Goal: Task Accomplishment & Management: Use online tool/utility

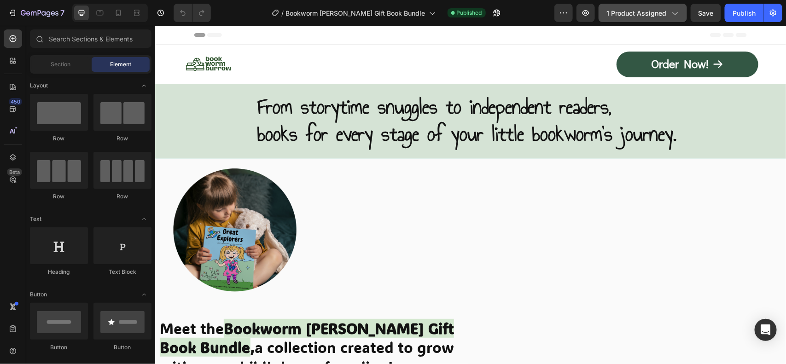
click at [675, 12] on icon "button" at bounding box center [674, 12] width 9 height 9
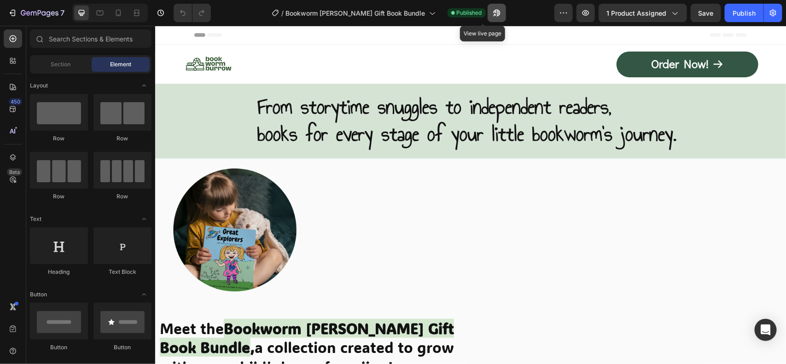
click at [492, 12] on icon "button" at bounding box center [496, 12] width 9 height 9
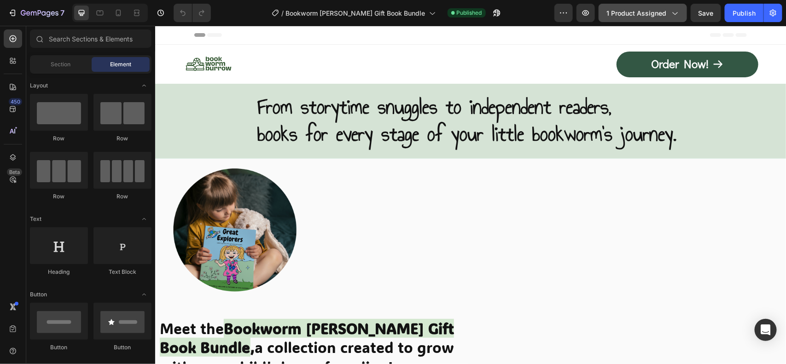
click at [645, 8] on span "1 product assigned" at bounding box center [636, 13] width 60 height 10
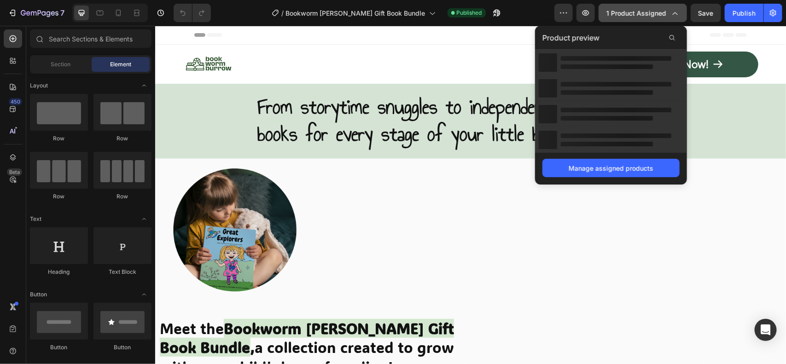
click at [645, 8] on span "1 product assigned" at bounding box center [636, 13] width 60 height 10
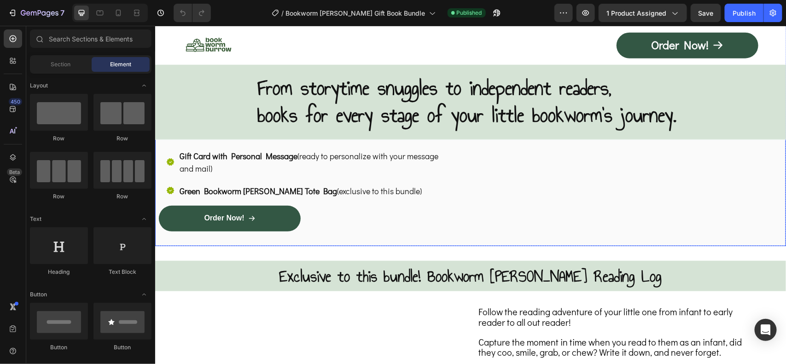
scroll to position [460, 0]
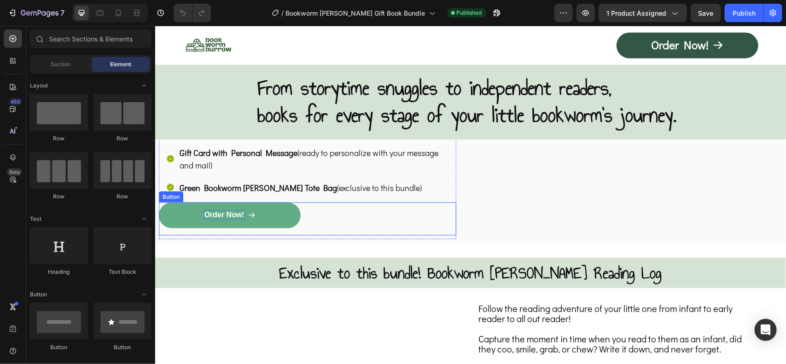
drag, startPoint x: 252, startPoint y: 216, endPoint x: 206, endPoint y: 213, distance: 46.2
click at [252, 216] on icon at bounding box center [251, 214] width 7 height 7
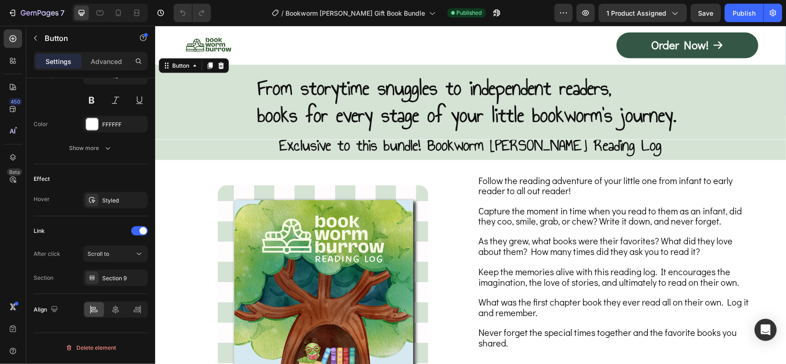
scroll to position [633, 0]
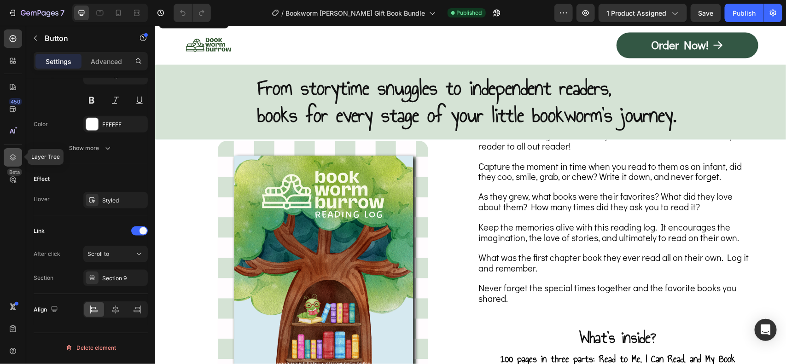
click at [12, 154] on icon at bounding box center [12, 157] width 9 height 9
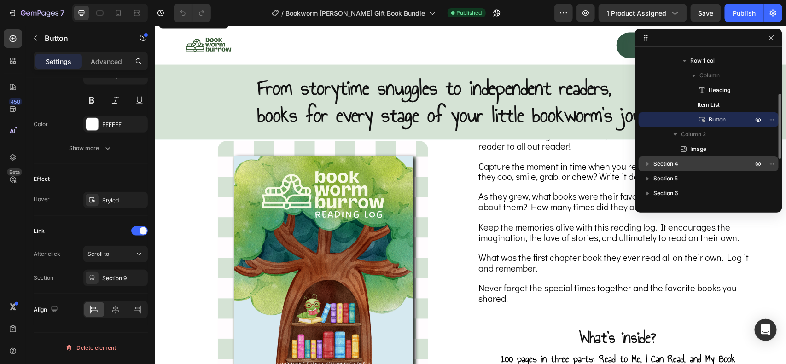
scroll to position [201, 0]
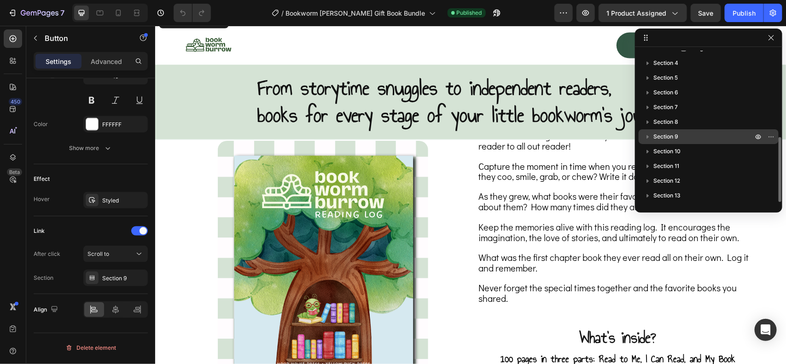
click at [666, 134] on span "Section 9" at bounding box center [665, 136] width 25 height 9
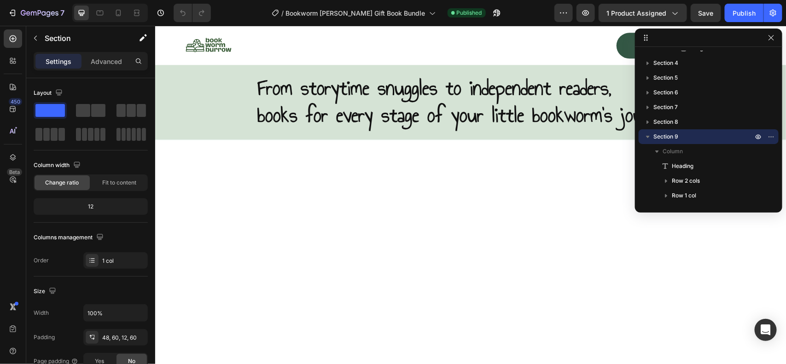
scroll to position [4248, 0]
click at [770, 38] on icon "button" at bounding box center [770, 37] width 5 height 5
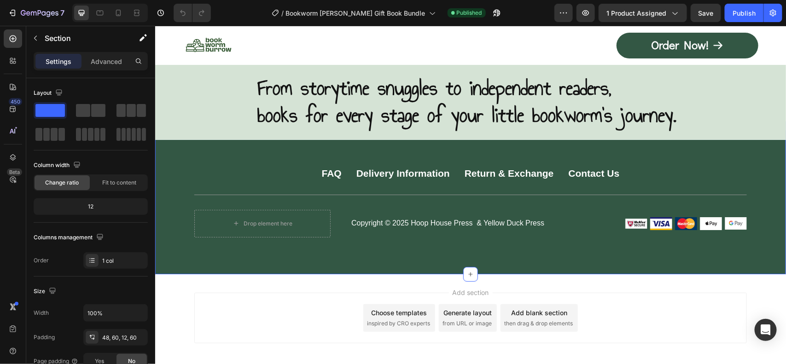
scroll to position [5975, 0]
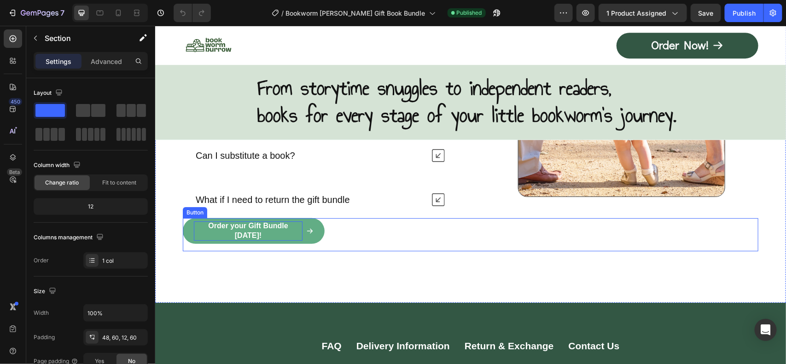
click at [288, 231] on p "Order your Gift Bundle Today!" at bounding box center [247, 230] width 109 height 19
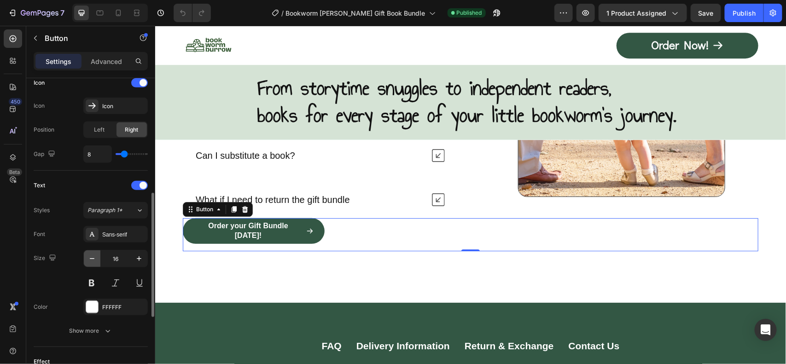
scroll to position [460, 0]
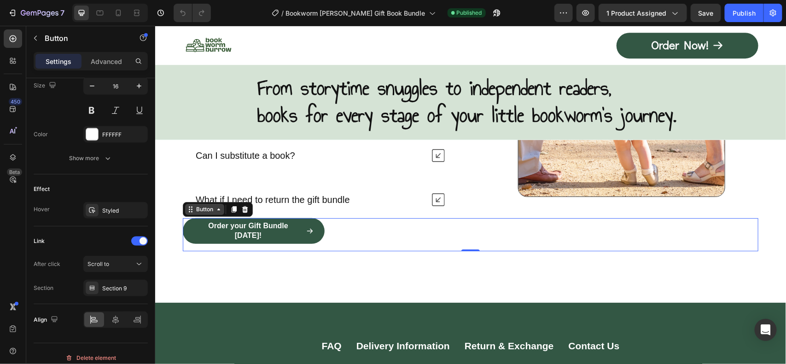
click at [201, 211] on div "Button" at bounding box center [204, 209] width 21 height 8
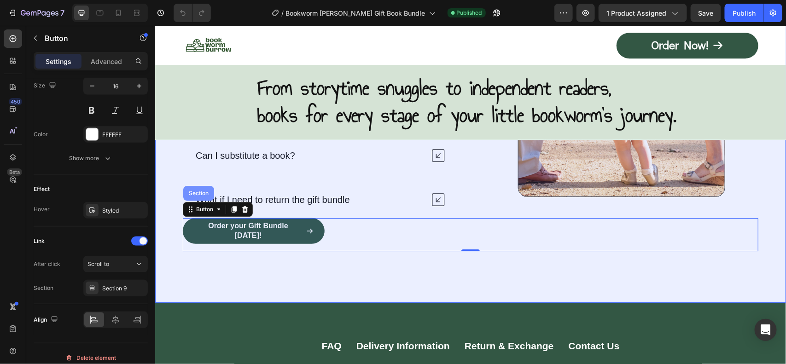
click at [200, 193] on div "Section" at bounding box center [197, 193] width 23 height 6
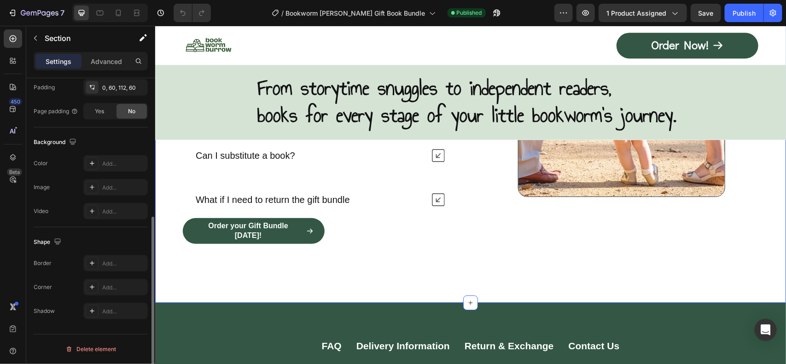
scroll to position [0, 0]
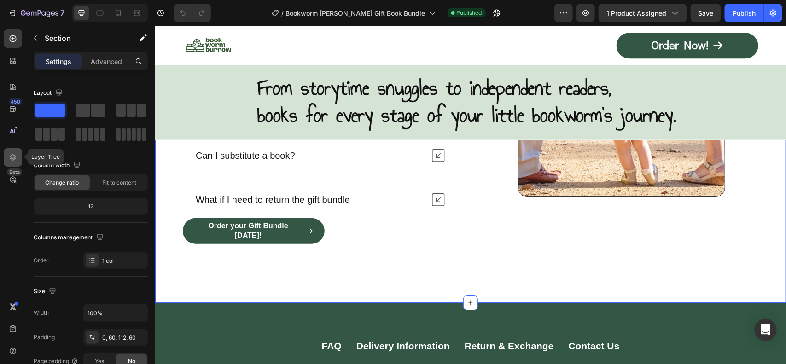
click at [11, 153] on icon at bounding box center [12, 157] width 9 height 9
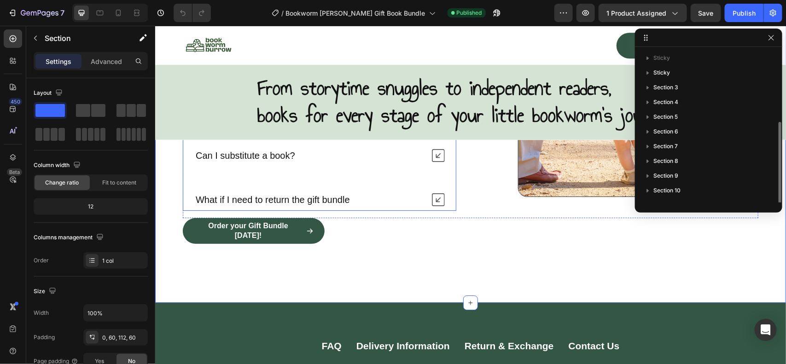
scroll to position [40, 0]
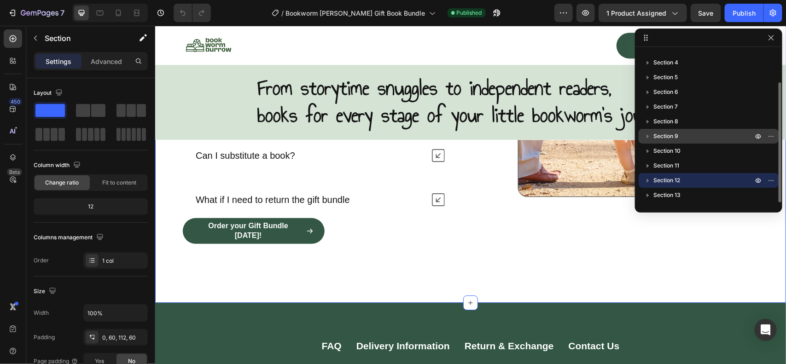
click at [680, 132] on p "Section 9" at bounding box center [703, 136] width 101 height 9
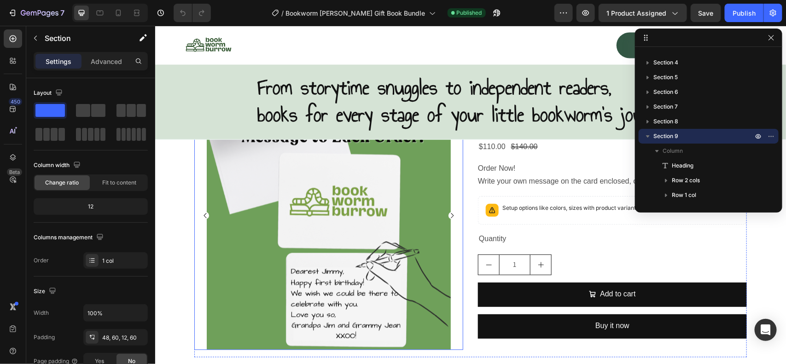
scroll to position [5547, 0]
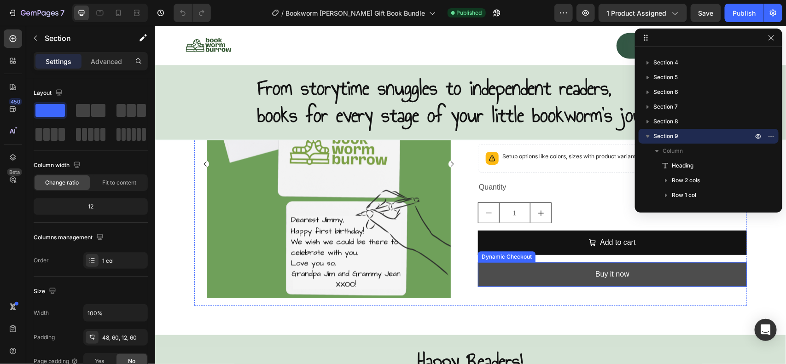
click at [541, 270] on button "Buy it now" at bounding box center [611, 274] width 269 height 24
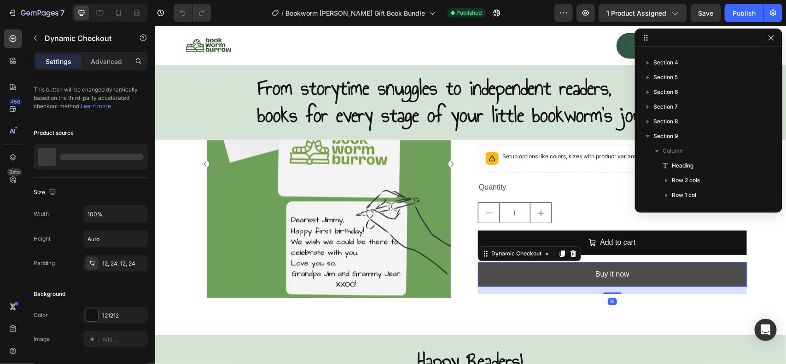
scroll to position [290, 0]
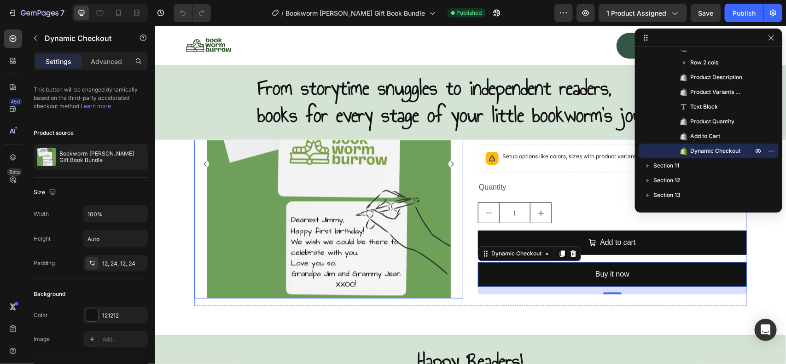
click at [217, 187] on img at bounding box center [328, 163] width 269 height 269
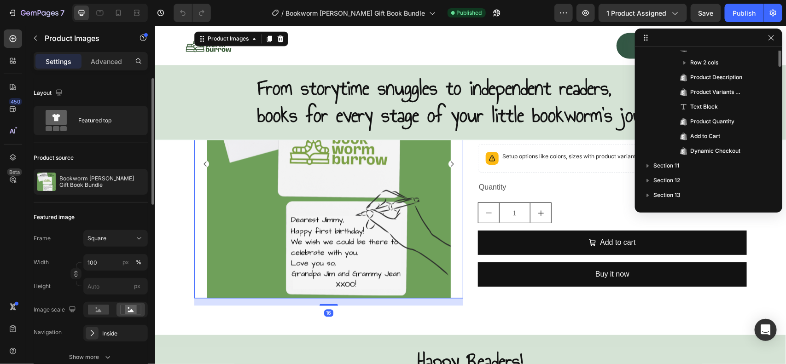
scroll to position [189, 0]
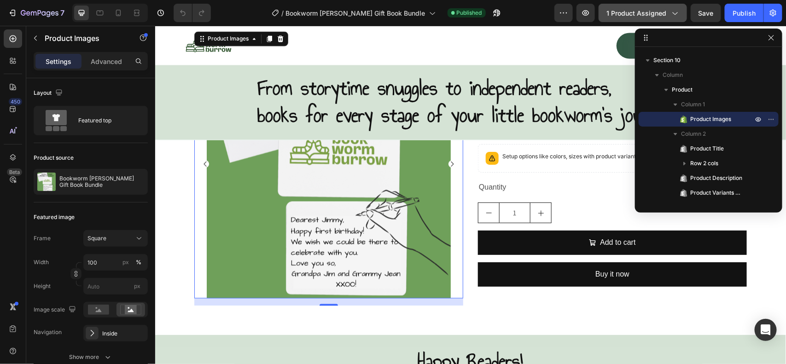
click at [670, 12] on icon "button" at bounding box center [674, 12] width 9 height 9
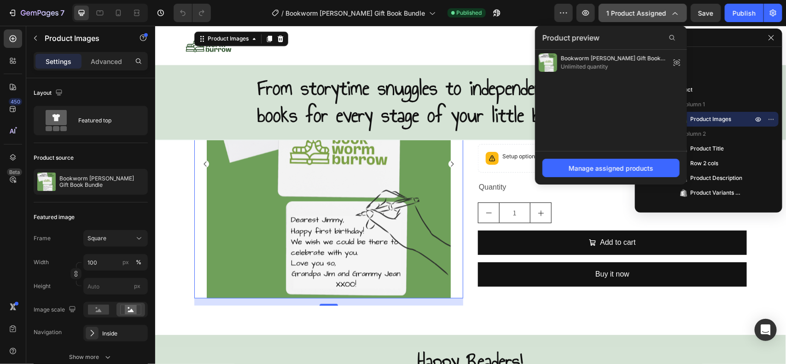
click at [663, 9] on span "1 product assigned" at bounding box center [636, 13] width 60 height 10
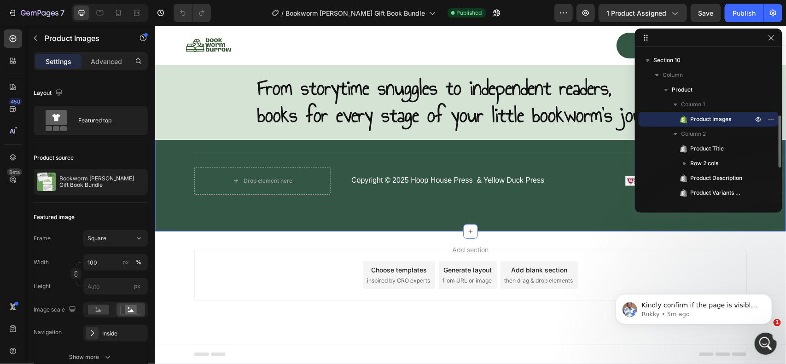
scroll to position [6230, 0]
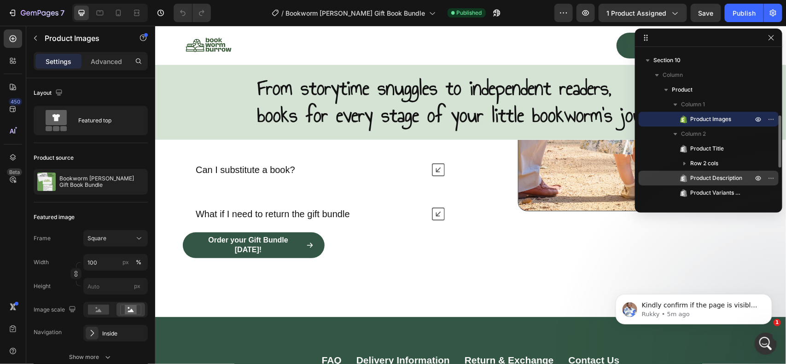
click at [712, 175] on span "Product Description" at bounding box center [716, 178] width 52 height 9
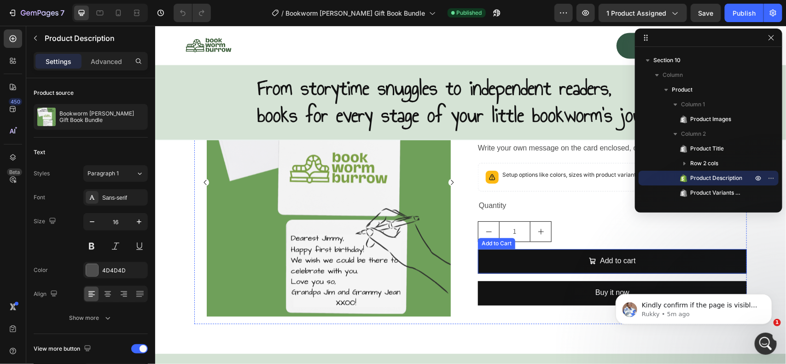
scroll to position [5539, 0]
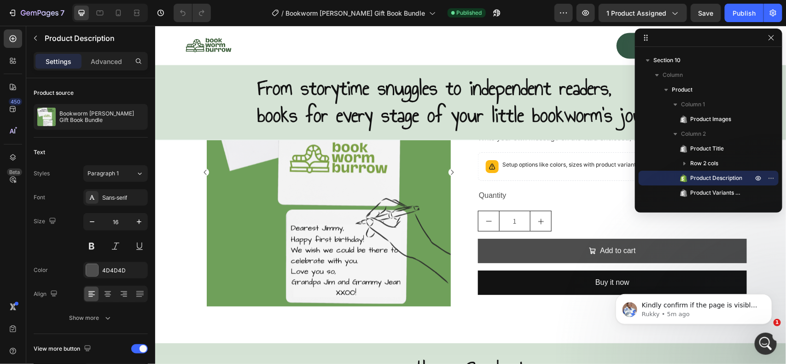
click at [507, 277] on button "Buy it now" at bounding box center [611, 282] width 269 height 24
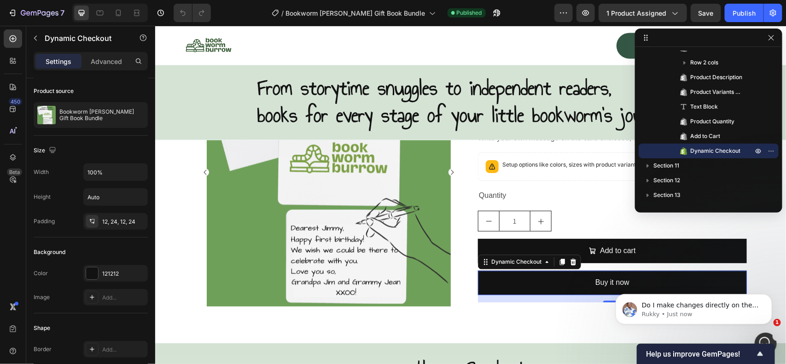
scroll to position [0, 0]
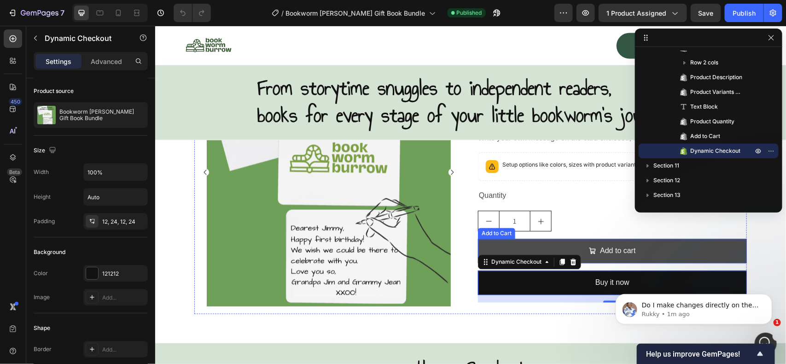
drag, startPoint x: 685, startPoint y: 245, endPoint x: 681, endPoint y: 247, distance: 5.1
click at [685, 245] on button "Add to cart" at bounding box center [611, 251] width 269 height 24
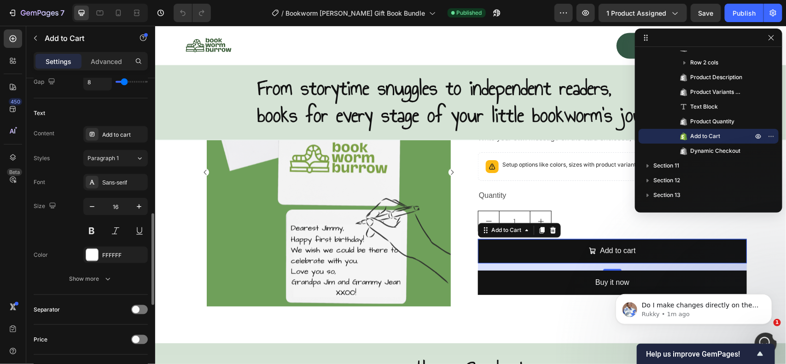
scroll to position [633, 0]
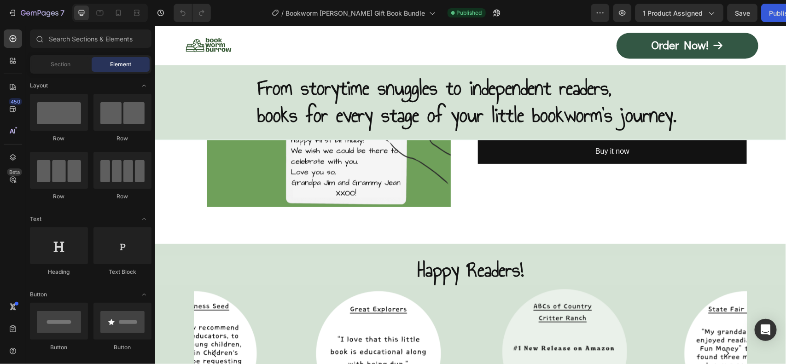
scroll to position [5563, 0]
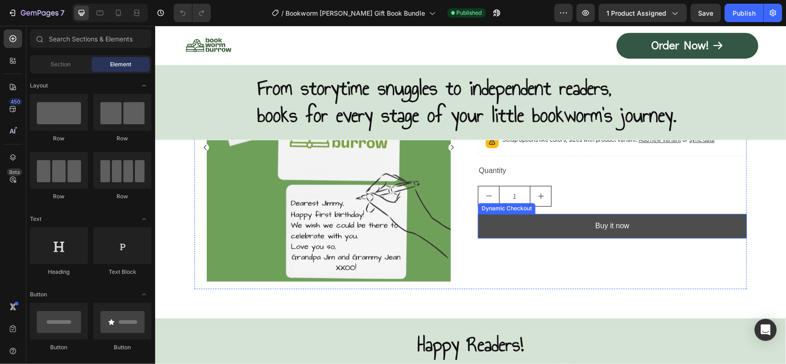
click at [490, 217] on button "Buy it now" at bounding box center [611, 226] width 269 height 24
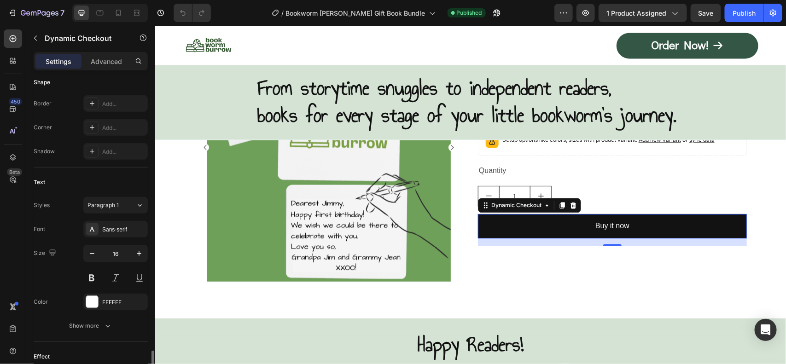
scroll to position [387, 0]
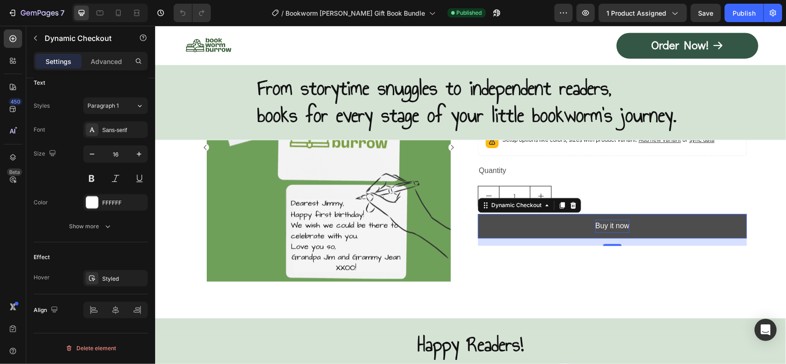
click at [613, 223] on div "Buy it now" at bounding box center [612, 225] width 34 height 13
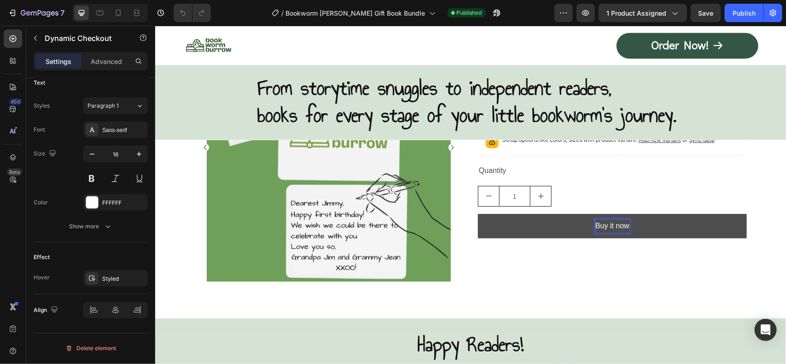
click at [605, 224] on p "Buy it now" at bounding box center [612, 225] width 34 height 13
click at [609, 222] on p "Buy it now" at bounding box center [612, 225] width 34 height 13
click at [524, 17] on div "/ Bookworm Burrow Gift Book Bundle Published" at bounding box center [386, 13] width 336 height 18
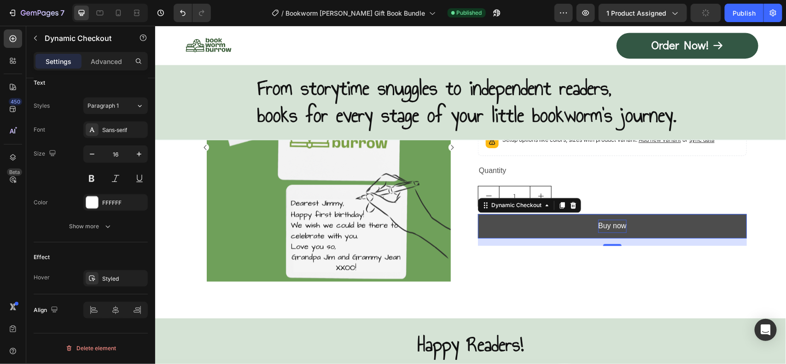
click at [530, 9] on div "/ Bookworm Burrow Gift Book Bundle Published" at bounding box center [386, 13] width 336 height 18
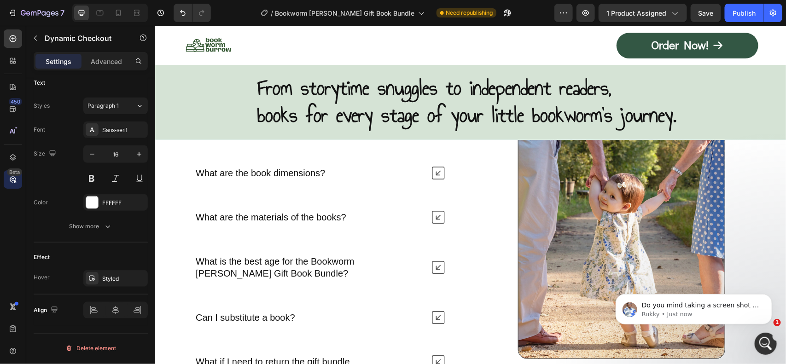
scroll to position [0, 0]
click at [582, 14] on icon "button" at bounding box center [585, 12] width 9 height 9
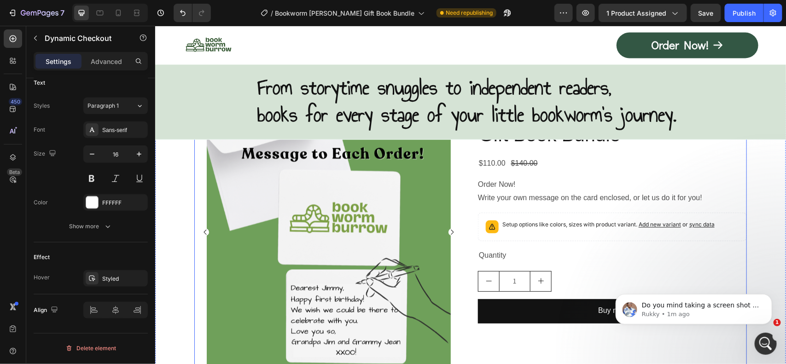
scroll to position [5563, 0]
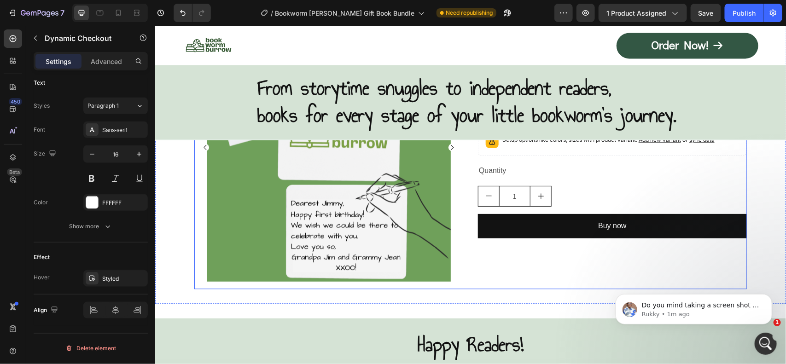
click at [534, 244] on div "Bookworm Burrow Gift Book Bundle Product Title $110.00 Product Price Product Pr…" at bounding box center [611, 150] width 269 height 276
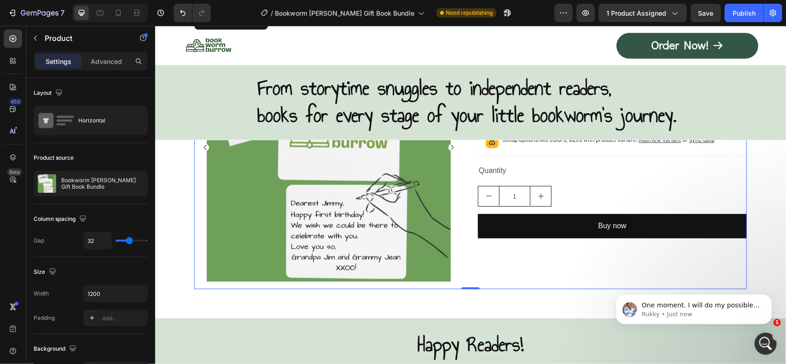
scroll to position [0, 0]
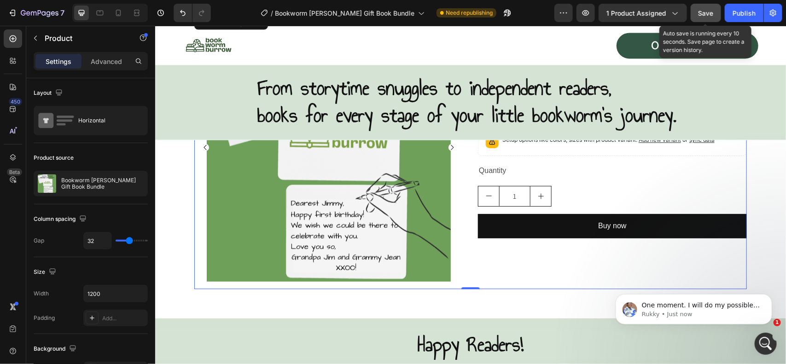
click at [703, 12] on span "Save" at bounding box center [705, 13] width 15 height 8
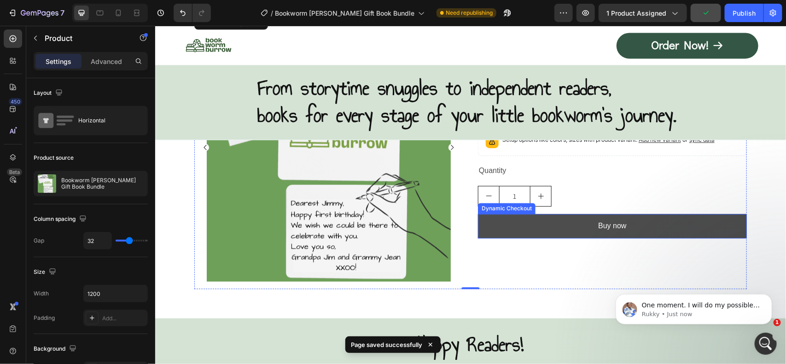
click at [526, 229] on button "Buy now" at bounding box center [611, 226] width 269 height 24
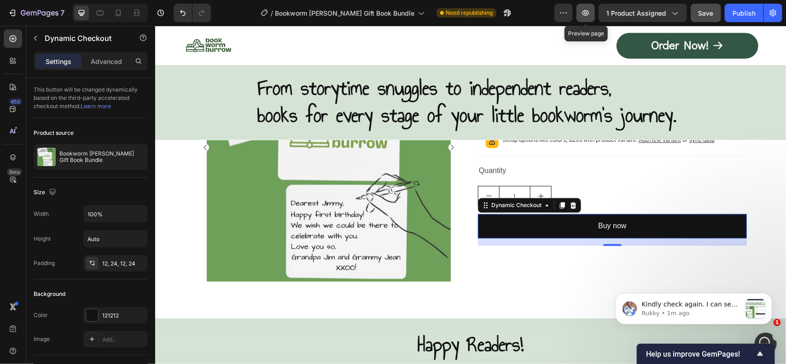
click at [585, 8] on icon "button" at bounding box center [585, 12] width 9 height 9
click at [13, 159] on icon at bounding box center [12, 157] width 9 height 9
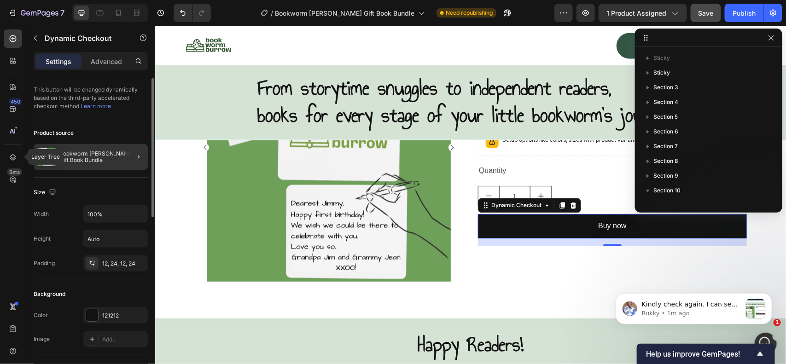
scroll to position [216, 0]
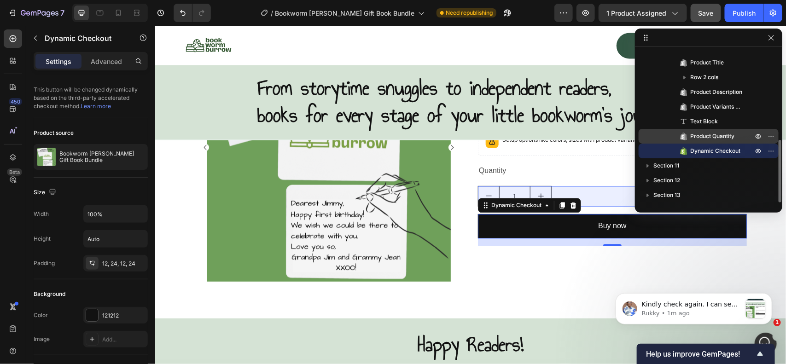
click at [721, 136] on span "Product Quantity" at bounding box center [712, 136] width 44 height 9
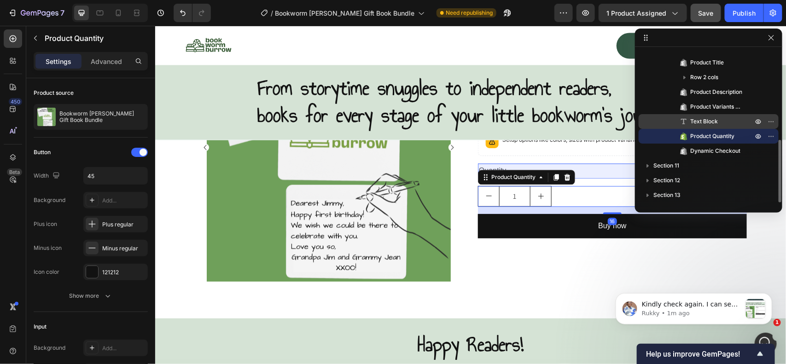
click at [718, 125] on p "Text Block" at bounding box center [711, 121] width 64 height 9
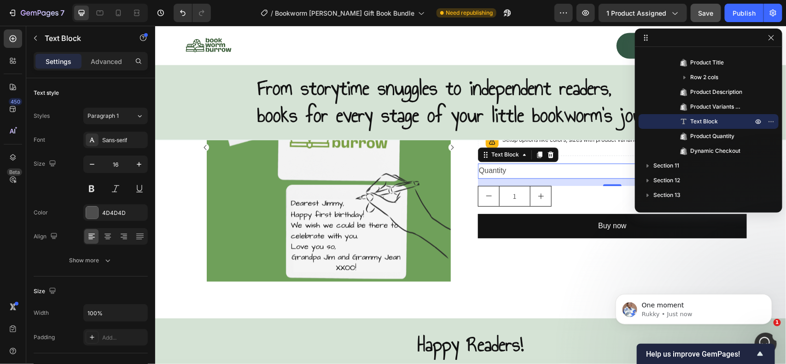
scroll to position [0, 0]
click at [581, 13] on button "button" at bounding box center [585, 13] width 18 height 18
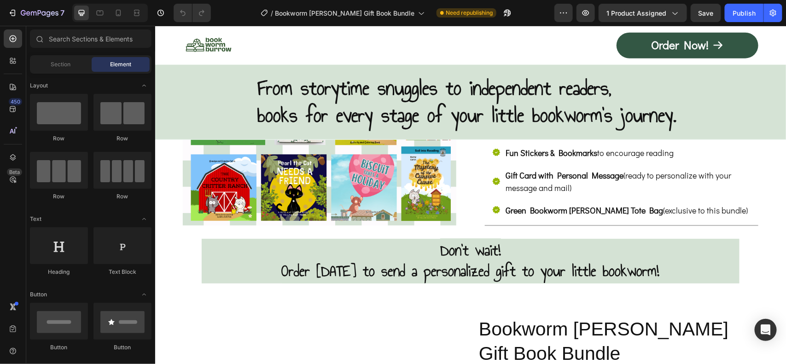
scroll to position [5525, 0]
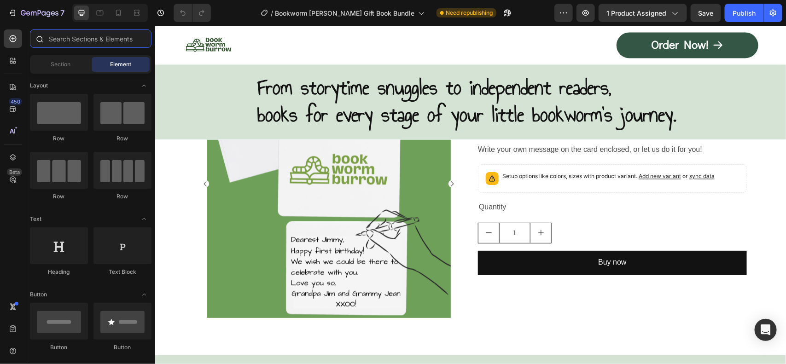
click at [86, 35] on input "text" at bounding box center [91, 38] width 122 height 18
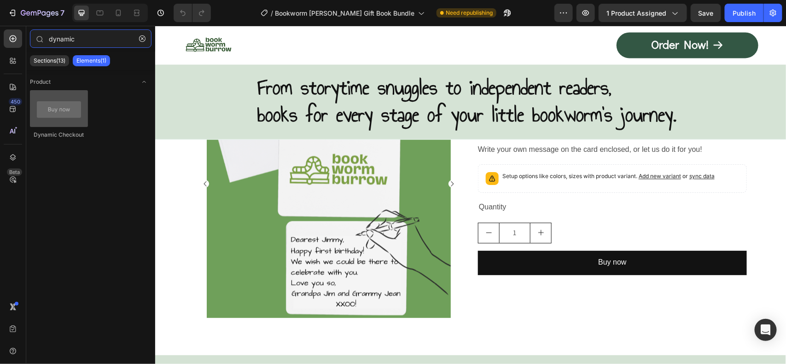
type input "dynamic"
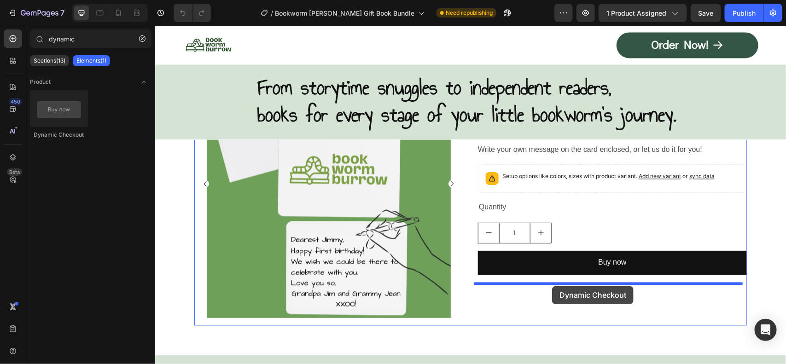
drag, startPoint x: 208, startPoint y: 134, endPoint x: 552, endPoint y: 286, distance: 376.0
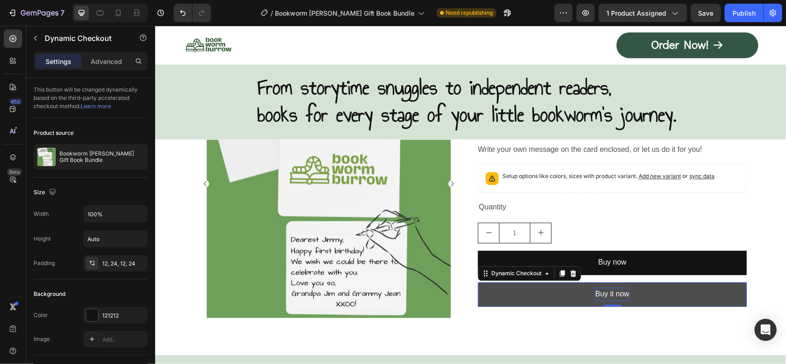
click at [606, 297] on div "Buy it now" at bounding box center [612, 294] width 34 height 13
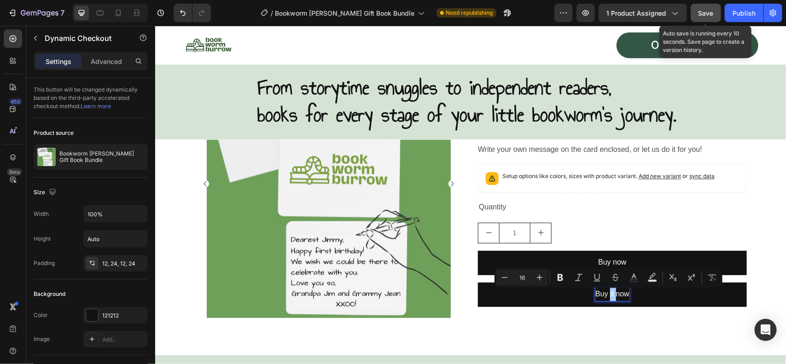
click at [703, 12] on span "Save" at bounding box center [705, 13] width 15 height 8
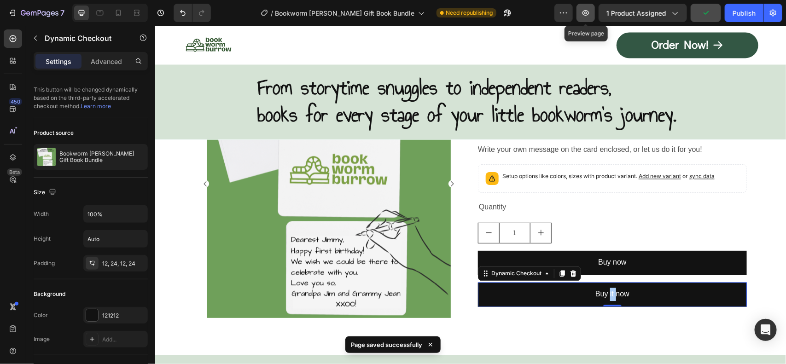
click at [585, 8] on icon "button" at bounding box center [585, 12] width 9 height 9
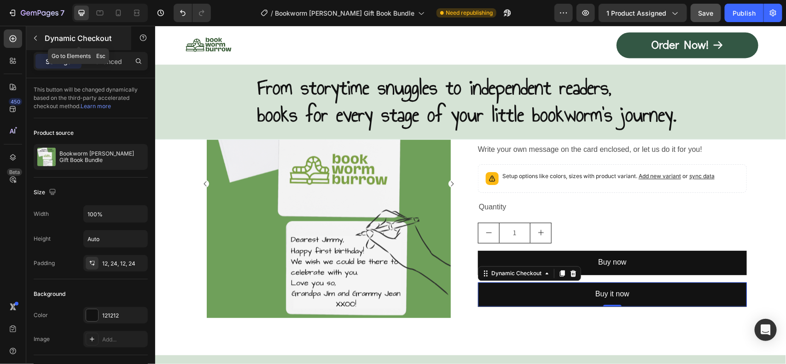
click at [61, 37] on p "Dynamic Checkout" at bounding box center [84, 38] width 78 height 11
click at [570, 273] on button "Buy now" at bounding box center [611, 262] width 269 height 24
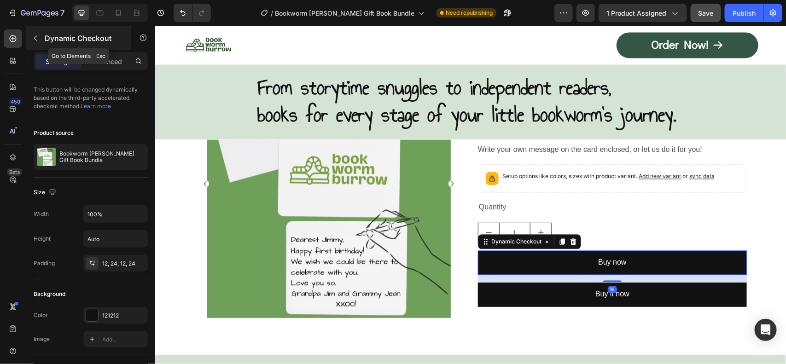
click at [52, 40] on p "Dynamic Checkout" at bounding box center [84, 38] width 78 height 11
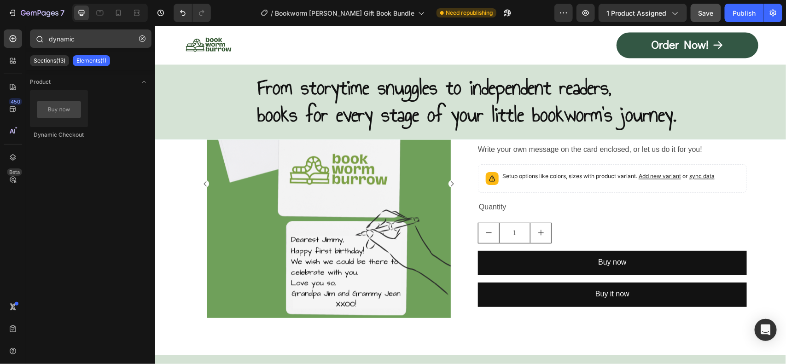
click at [144, 40] on icon "button" at bounding box center [142, 38] width 6 height 6
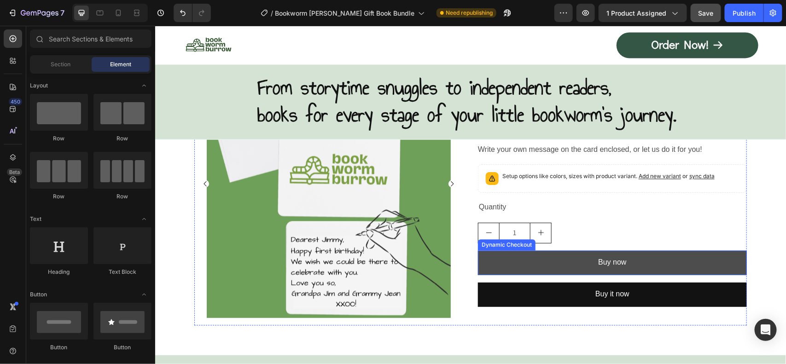
click at [667, 261] on button "Buy now" at bounding box center [611, 262] width 269 height 24
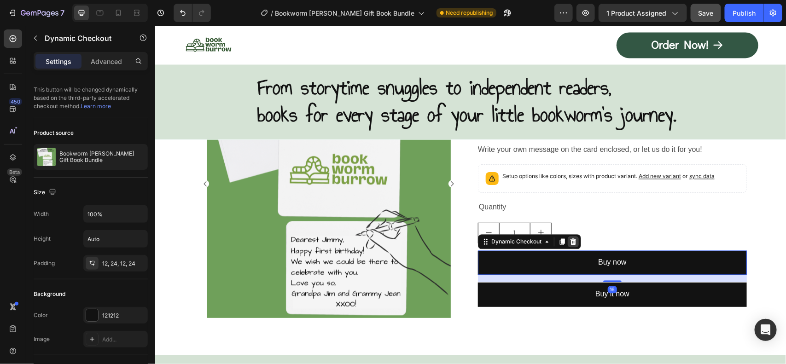
click at [570, 244] on icon at bounding box center [573, 242] width 6 height 6
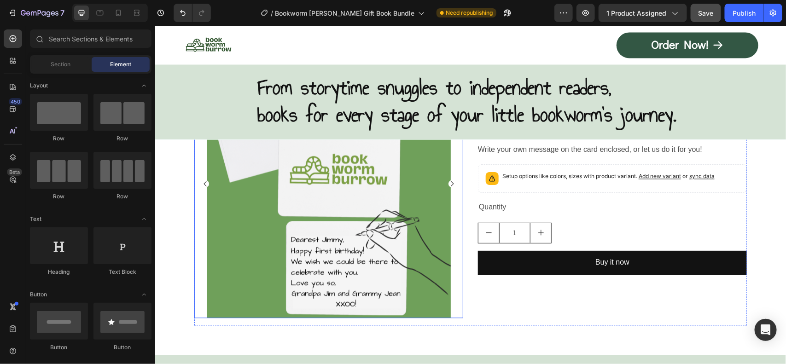
click at [56, 61] on span "Section" at bounding box center [61, 64] width 20 height 8
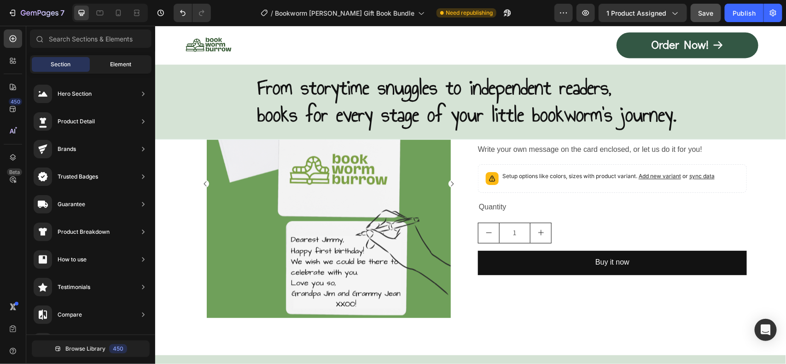
click at [109, 61] on div "Element" at bounding box center [121, 64] width 58 height 15
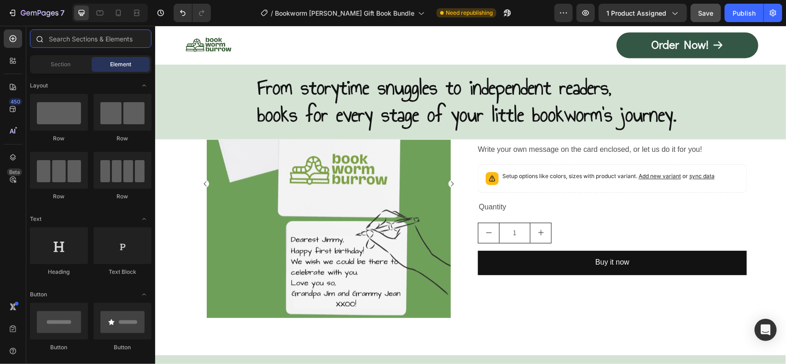
click at [83, 38] on input "text" at bounding box center [91, 38] width 122 height 18
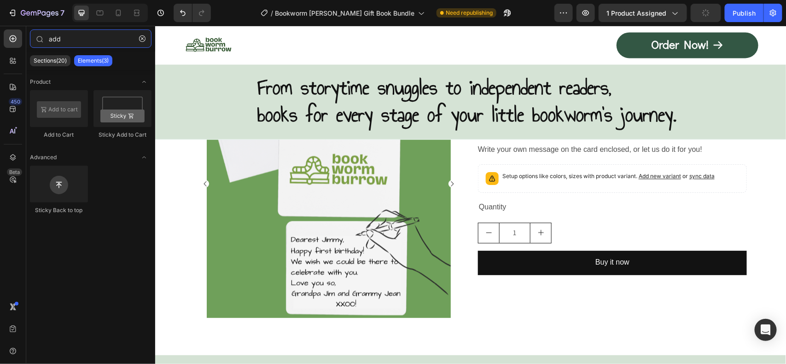
type input "add"
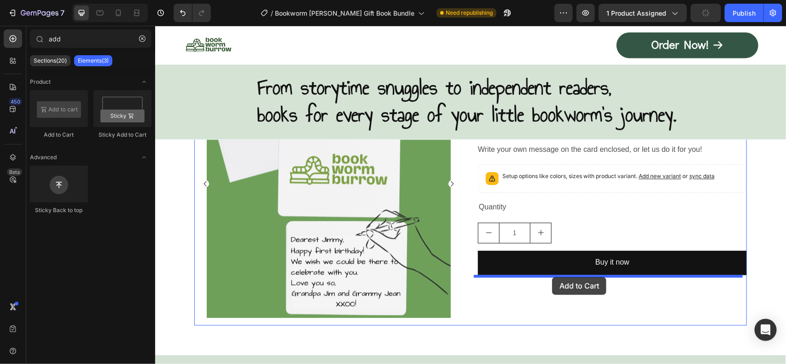
drag, startPoint x: 264, startPoint y: 155, endPoint x: 552, endPoint y: 277, distance: 312.0
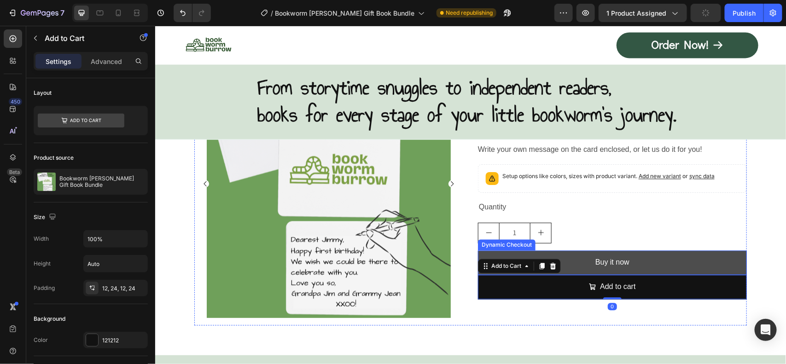
click at [575, 254] on button "Buy it now" at bounding box center [611, 262] width 269 height 24
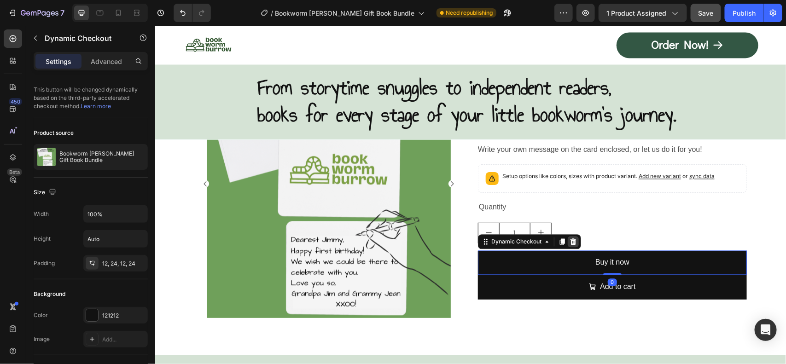
click at [570, 242] on icon at bounding box center [573, 242] width 6 height 6
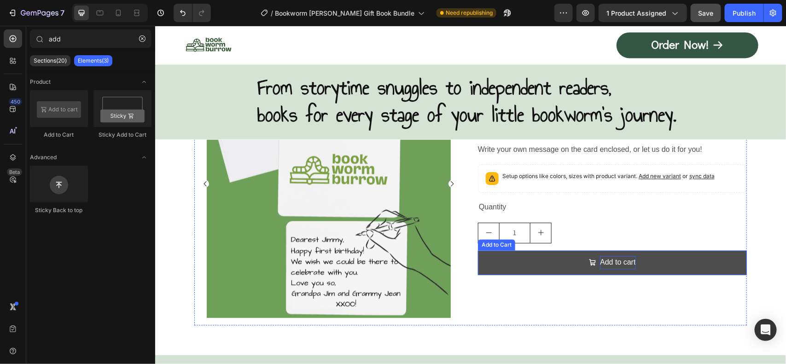
click at [606, 264] on div "Add to cart" at bounding box center [616, 262] width 35 height 13
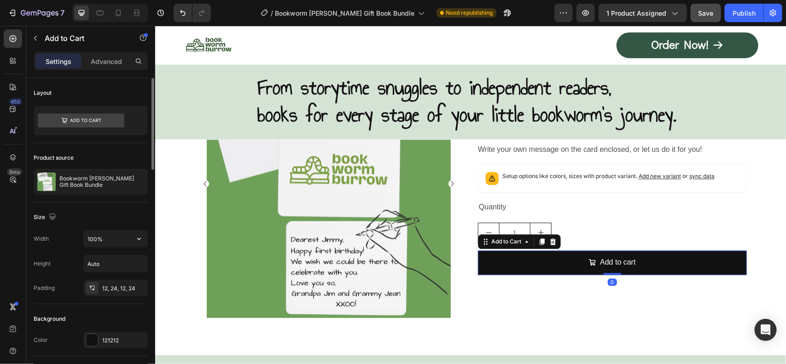
scroll to position [230, 0]
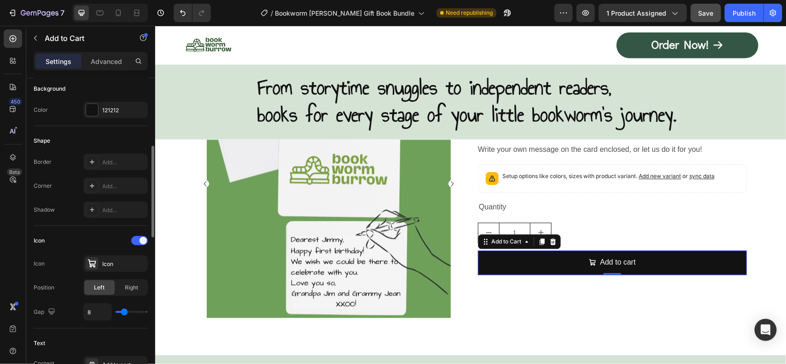
click at [137, 242] on div at bounding box center [139, 240] width 17 height 9
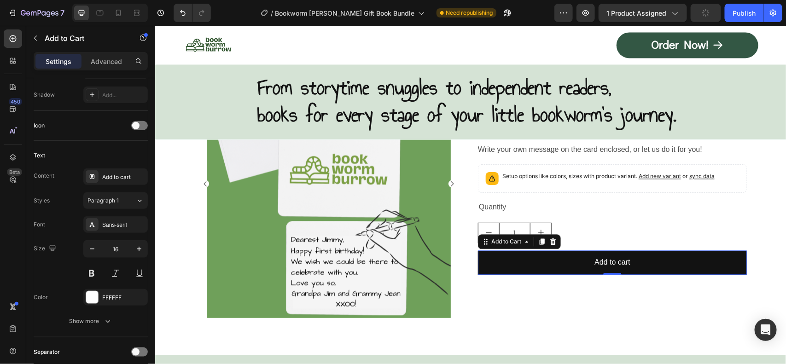
scroll to position [677, 0]
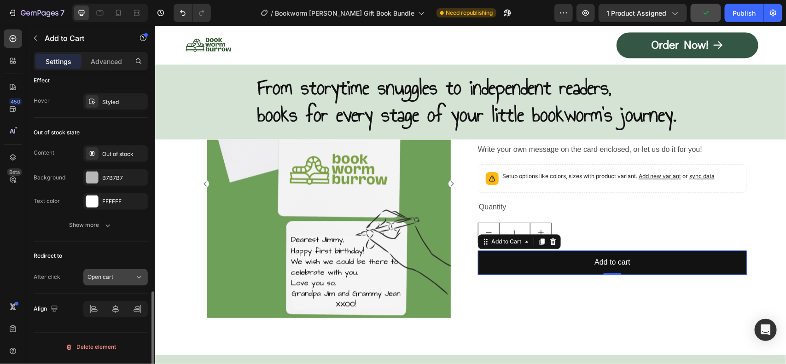
click at [118, 275] on div "Open cart" at bounding box center [110, 277] width 47 height 8
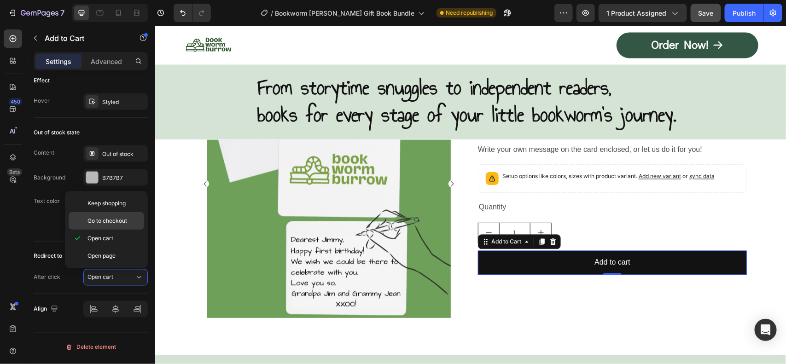
click at [116, 216] on div "Go to checkout" at bounding box center [107, 220] width 76 height 17
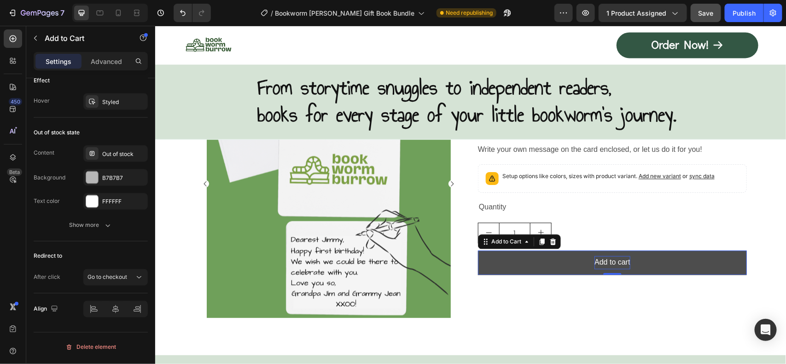
click at [601, 259] on div "Add to cart" at bounding box center [611, 262] width 35 height 13
click at [601, 259] on p "Add to cart" at bounding box center [611, 262] width 35 height 13
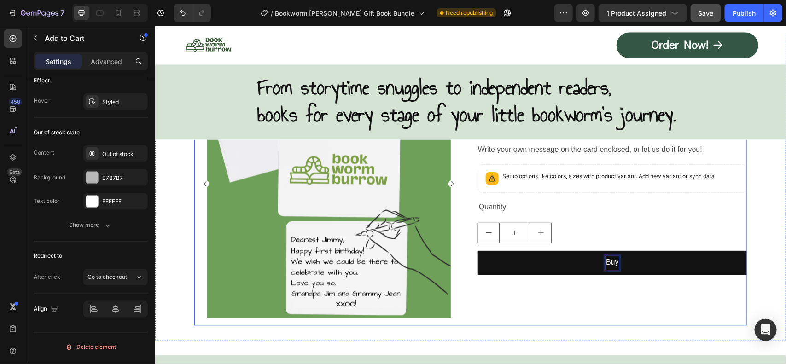
click at [477, 250] on button "Buy" at bounding box center [611, 262] width 269 height 24
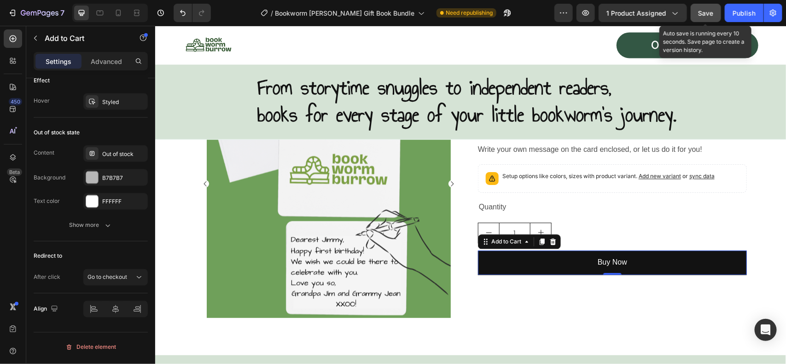
click at [706, 14] on span "Save" at bounding box center [705, 13] width 15 height 8
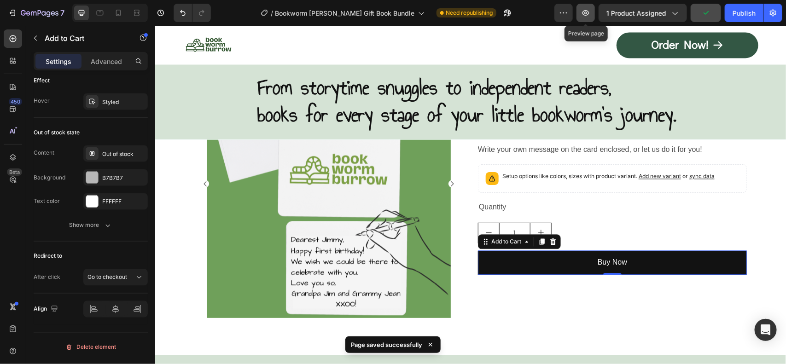
click at [586, 8] on icon "button" at bounding box center [585, 12] width 9 height 9
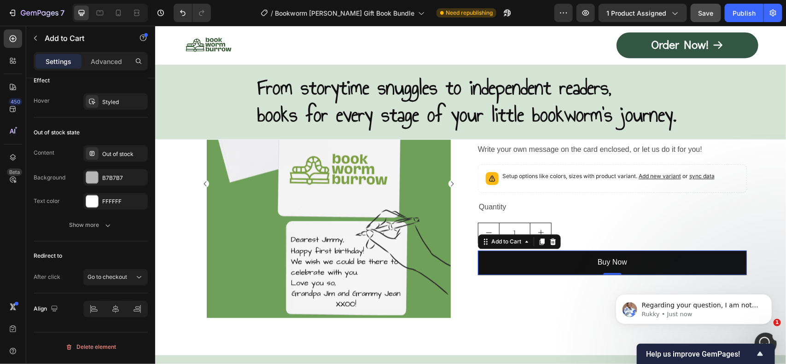
scroll to position [0, 0]
